Goal: Navigation & Orientation: Go to known website

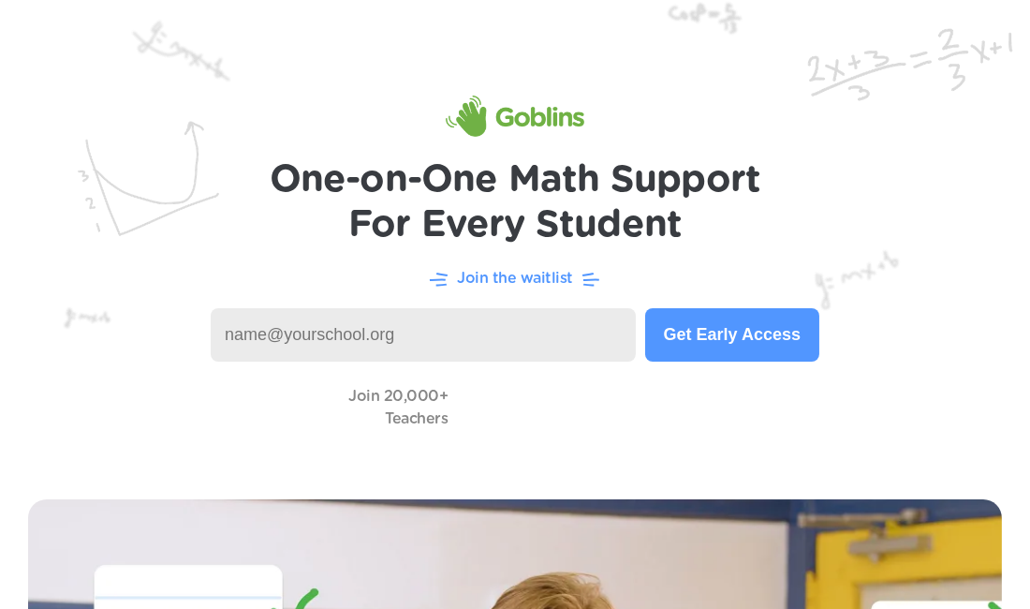
click at [222, 215] on img at bounding box center [515, 235] width 1030 height 471
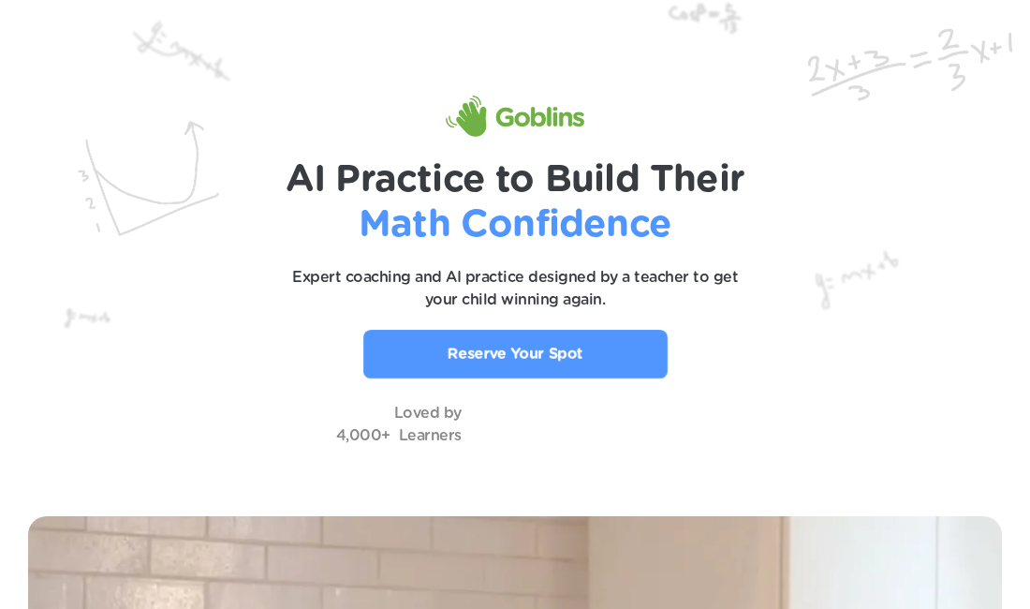
click at [455, 358] on p "Reserve Your Spot" at bounding box center [516, 354] width 136 height 22
